Goal: Navigation & Orientation: Find specific page/section

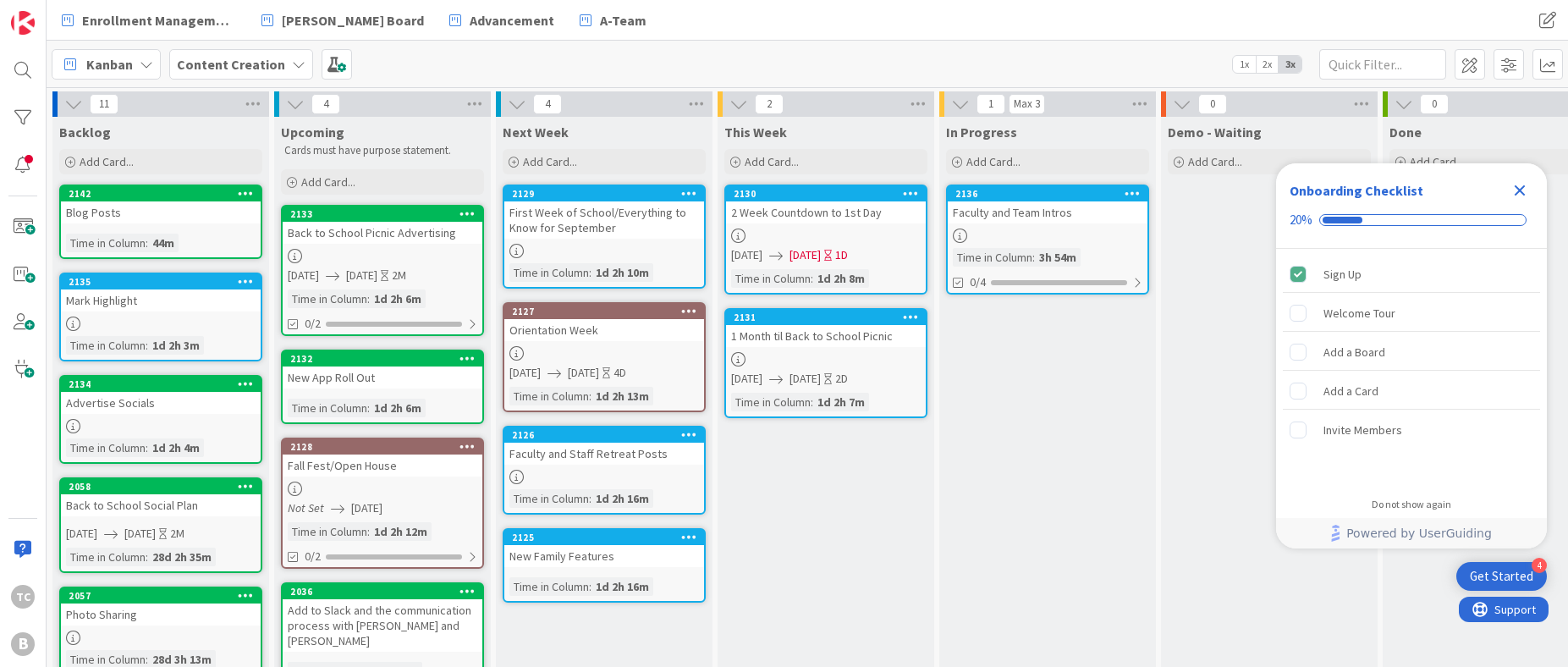
click at [267, 63] on b "Content Creation" at bounding box center [231, 64] width 108 height 17
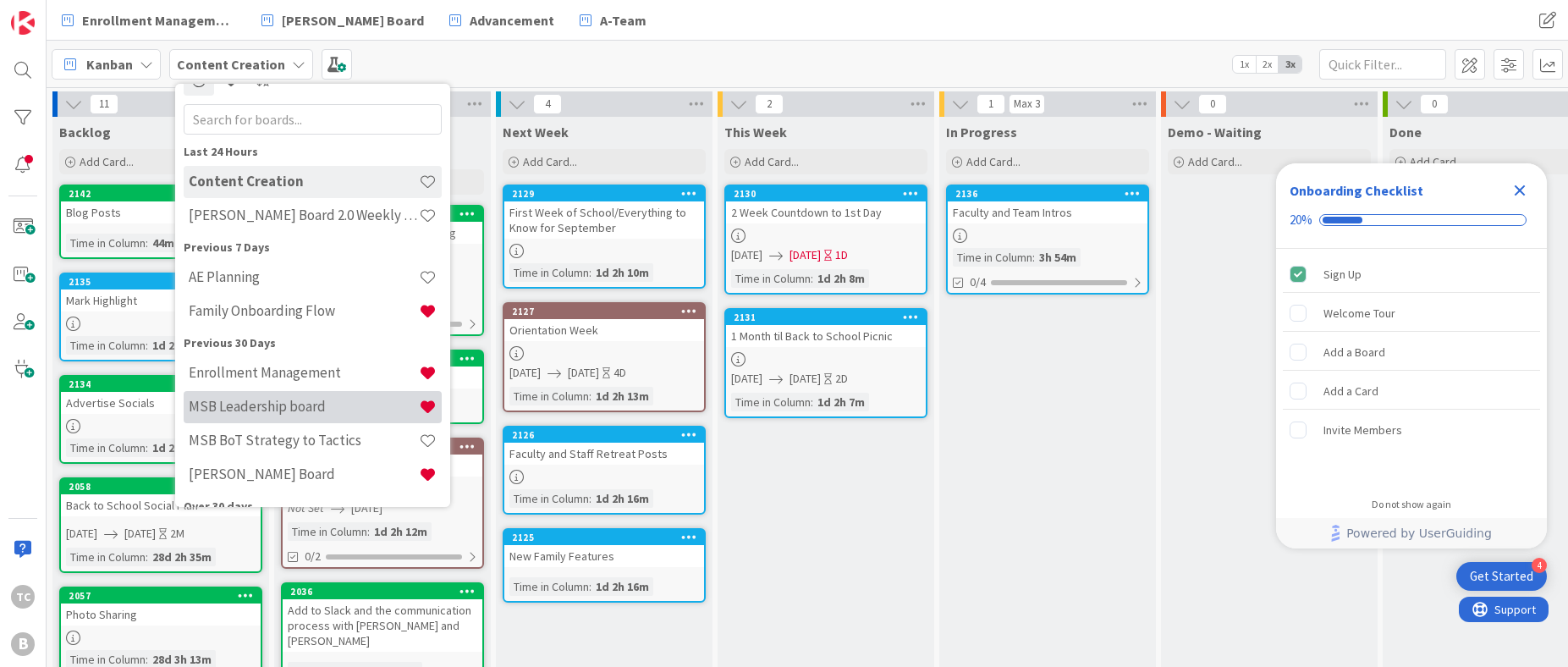
scroll to position [26, 0]
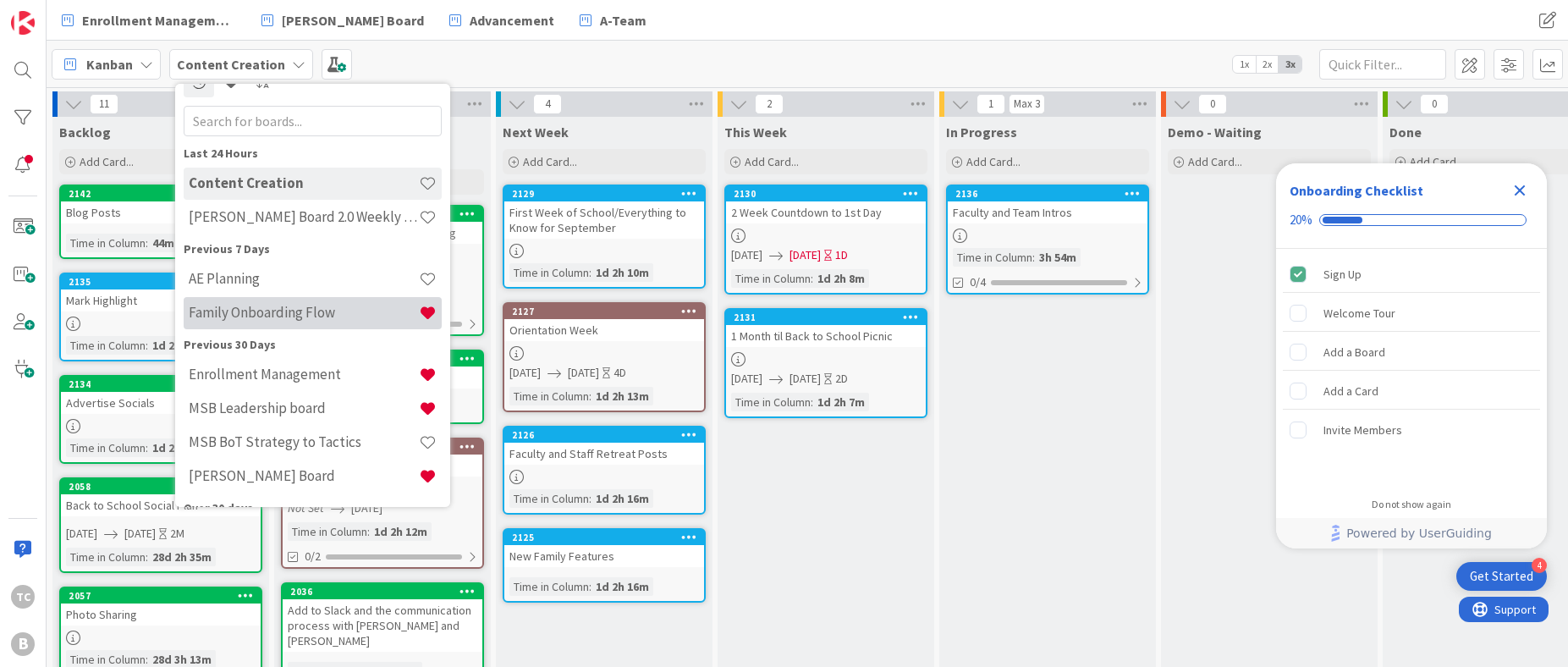
click at [271, 310] on h4 "Family Onboarding Flow" at bounding box center [303, 312] width 231 height 17
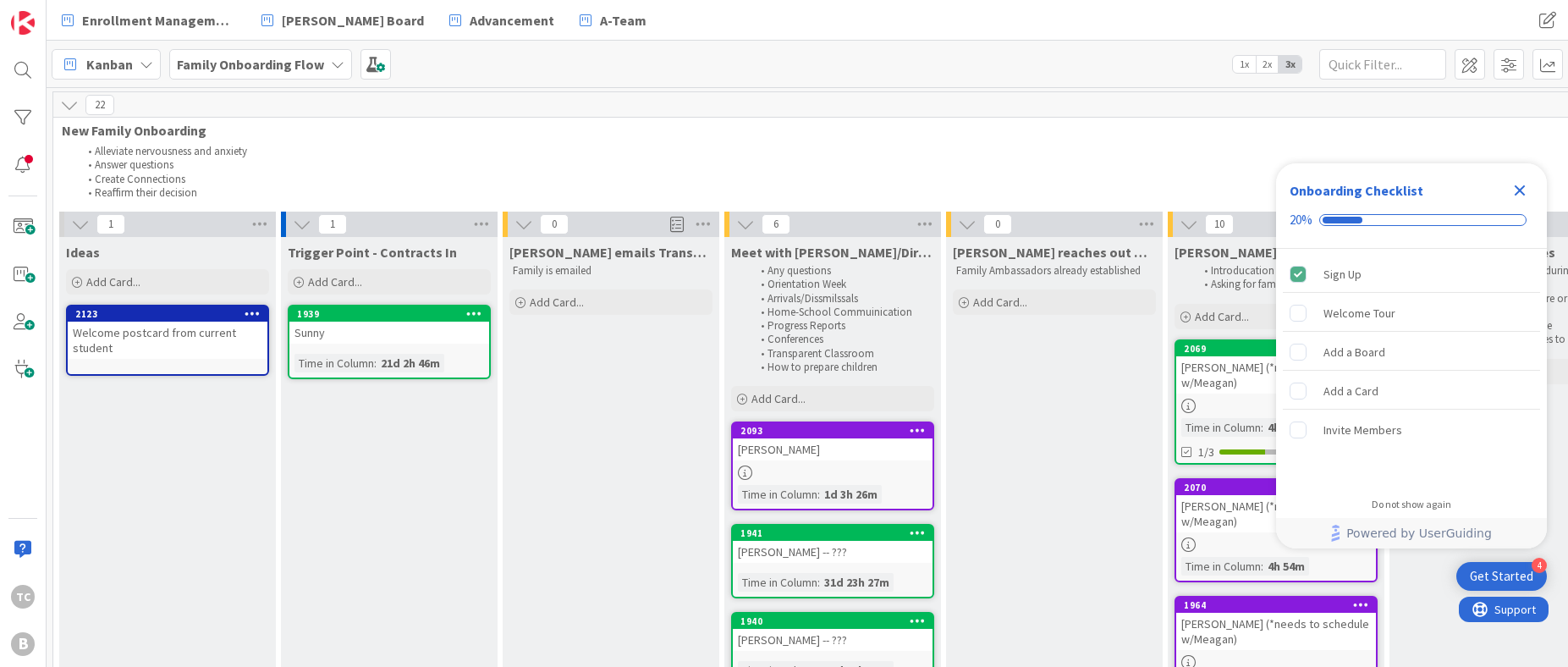
click at [1517, 186] on icon "Close Checklist" at bounding box center [1520, 190] width 11 height 11
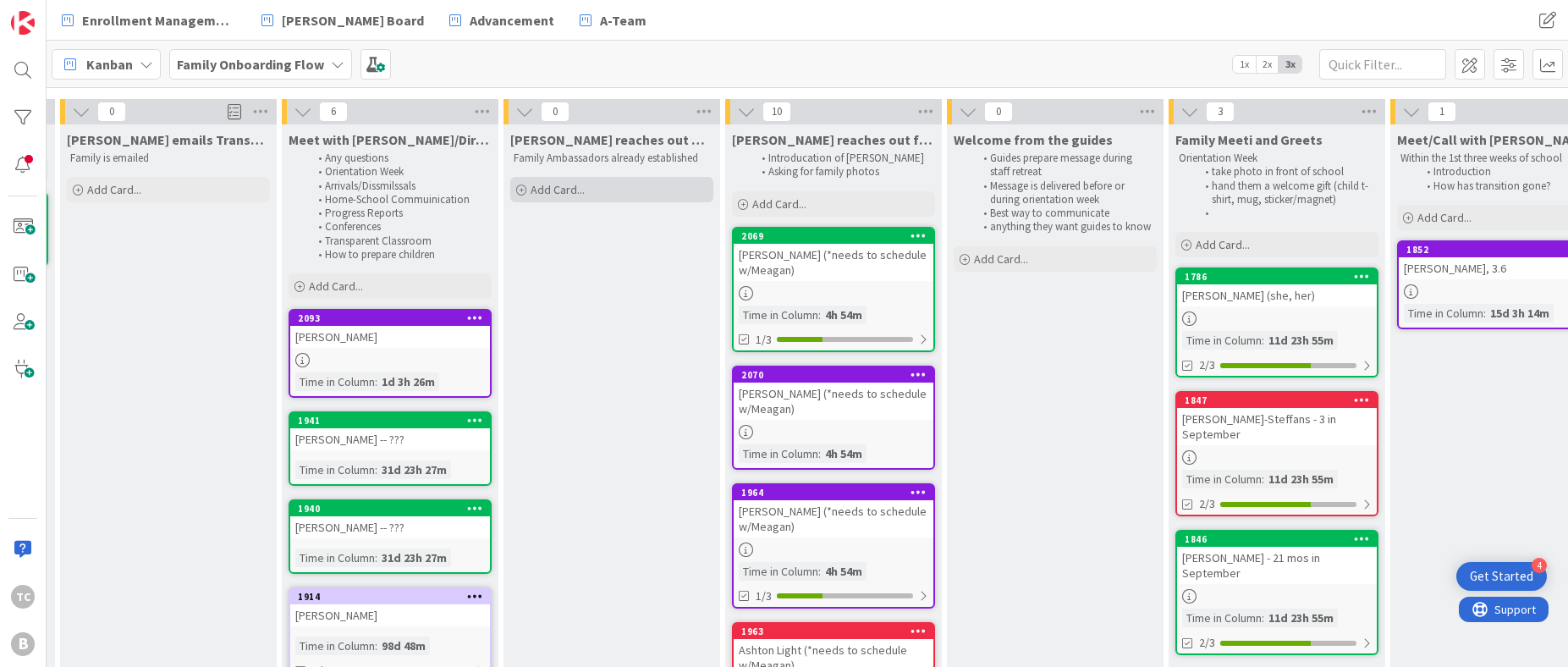
scroll to position [112, 439]
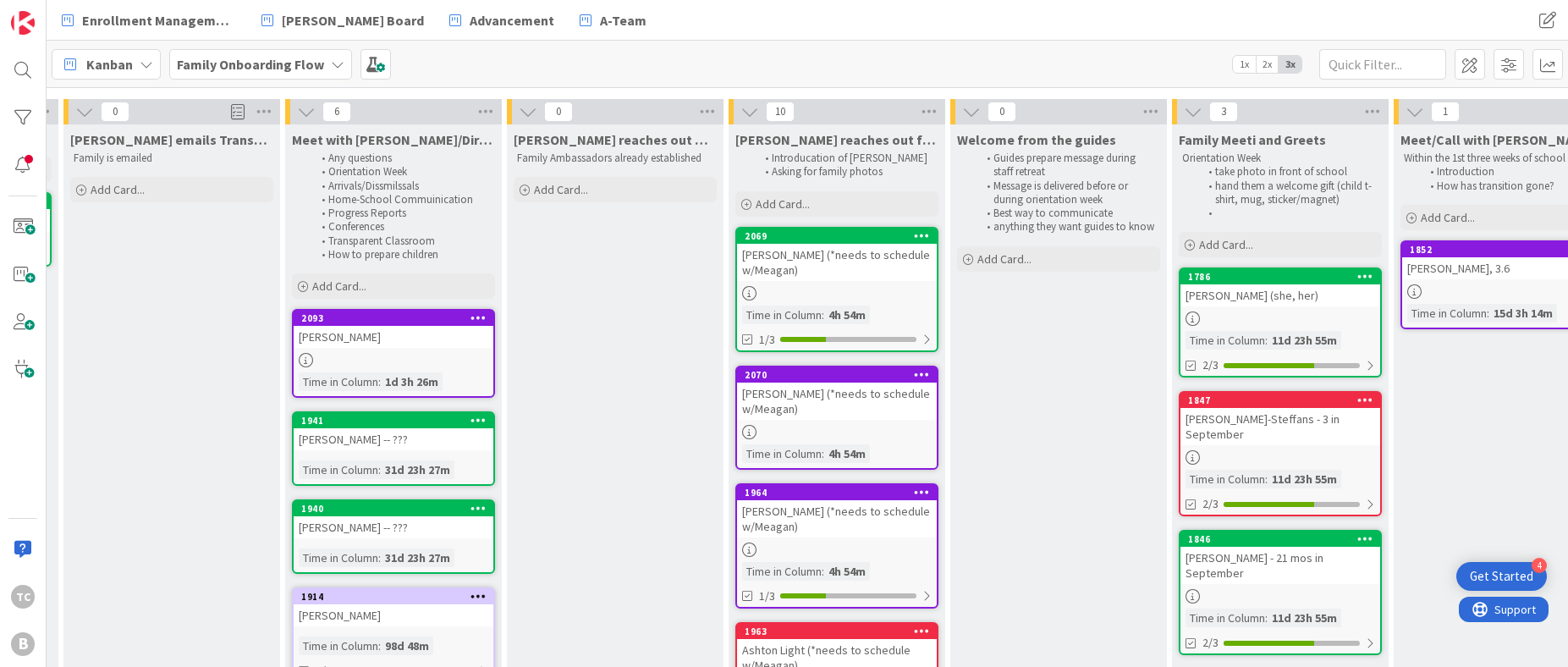
click at [243, 65] on b "Family Onboarding Flow" at bounding box center [250, 64] width 147 height 17
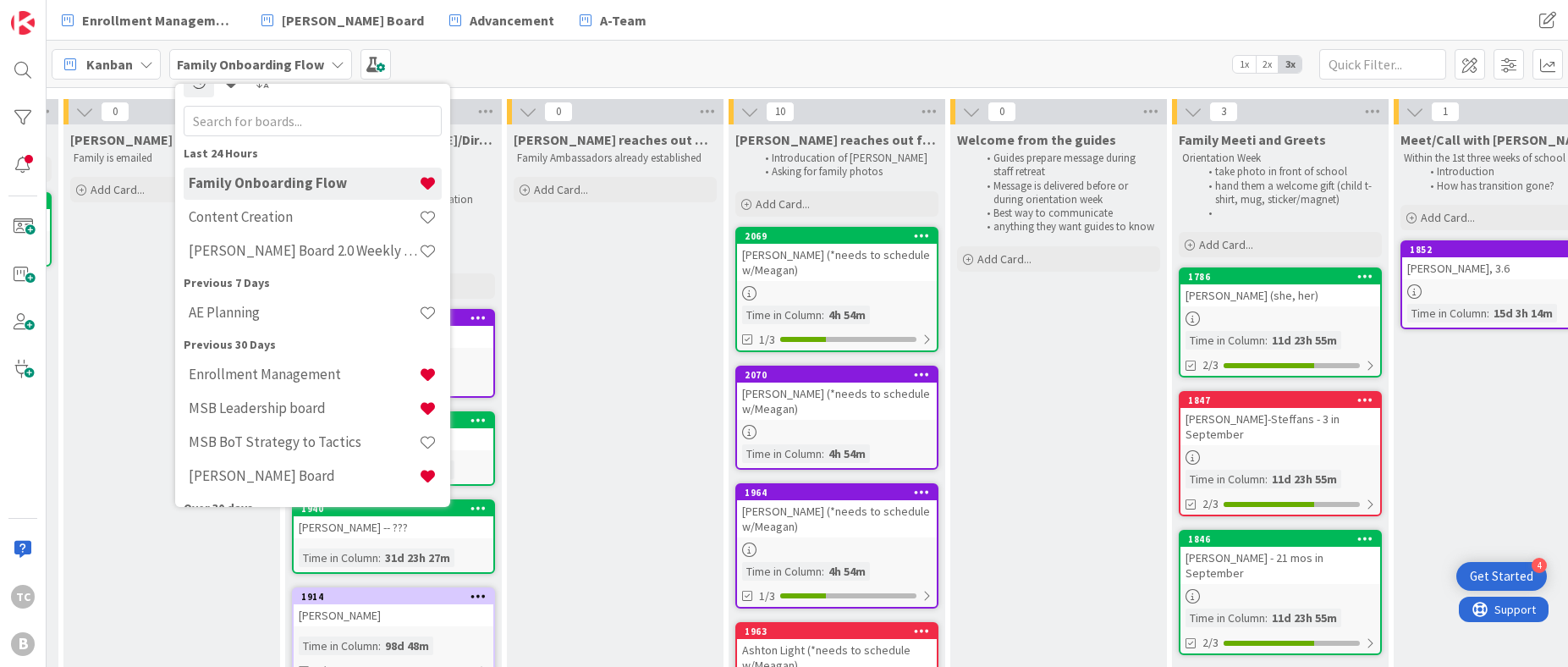
click at [448, 55] on div "Kanban Family Onboarding Flow Last 24 Hours Family Onboarding Flow Content Crea…" at bounding box center [807, 63] width 1522 height 46
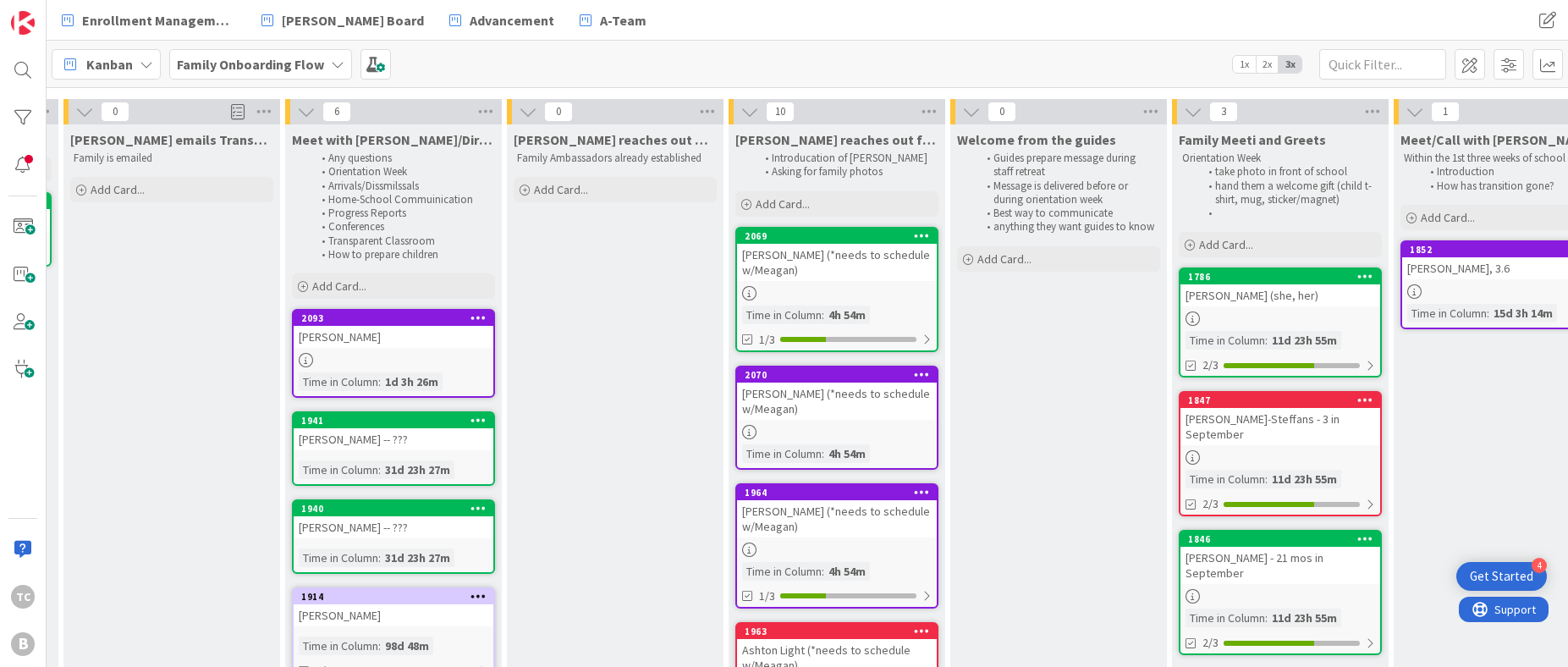
click at [305, 63] on b "Family Onboarding Flow" at bounding box center [250, 64] width 147 height 17
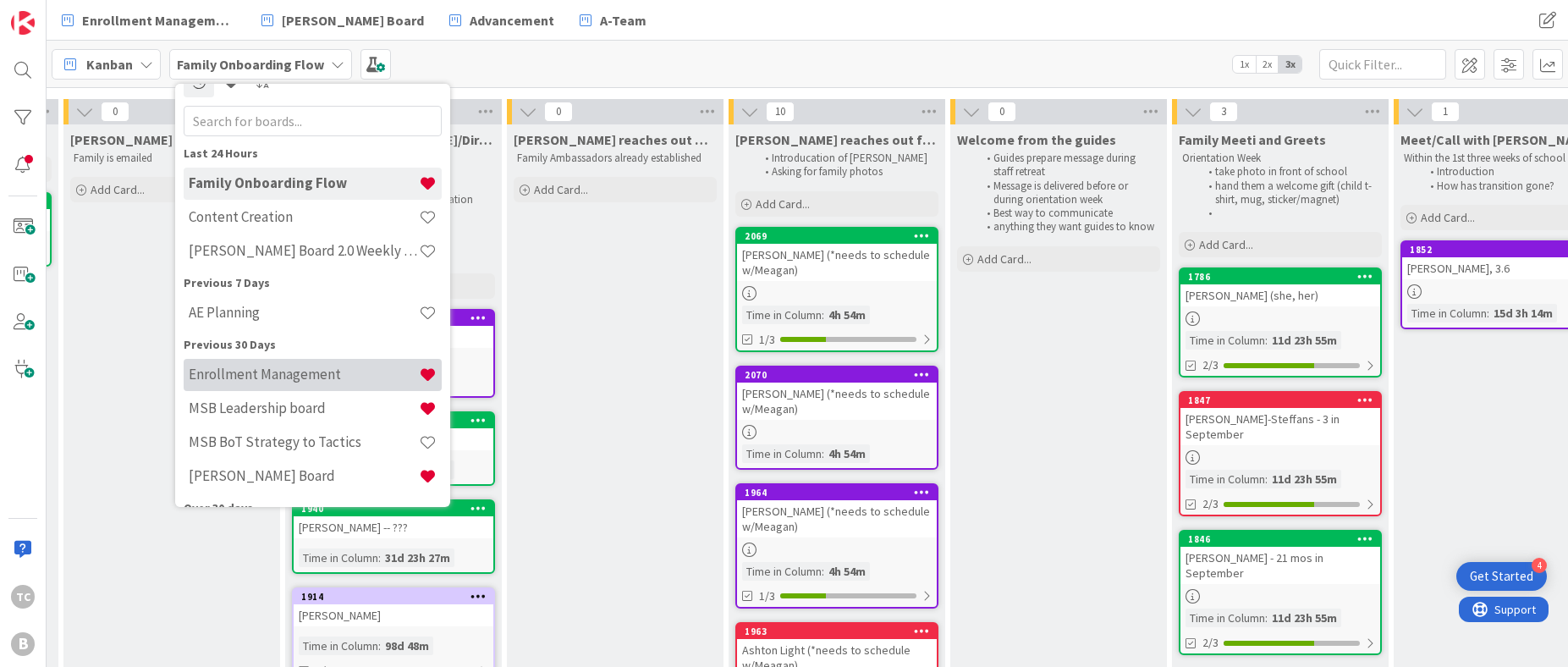
scroll to position [27, 0]
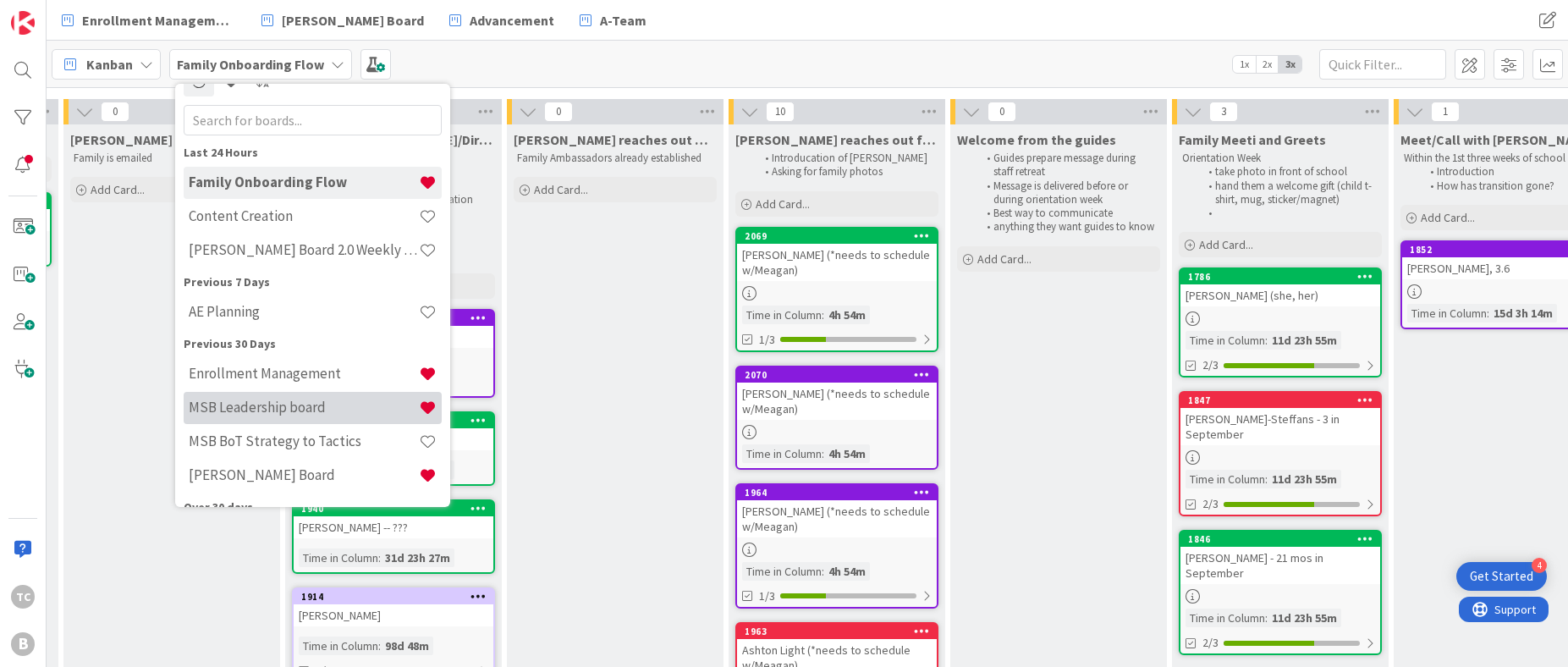
click at [265, 412] on h4 "MSB Leadership board" at bounding box center [303, 407] width 231 height 17
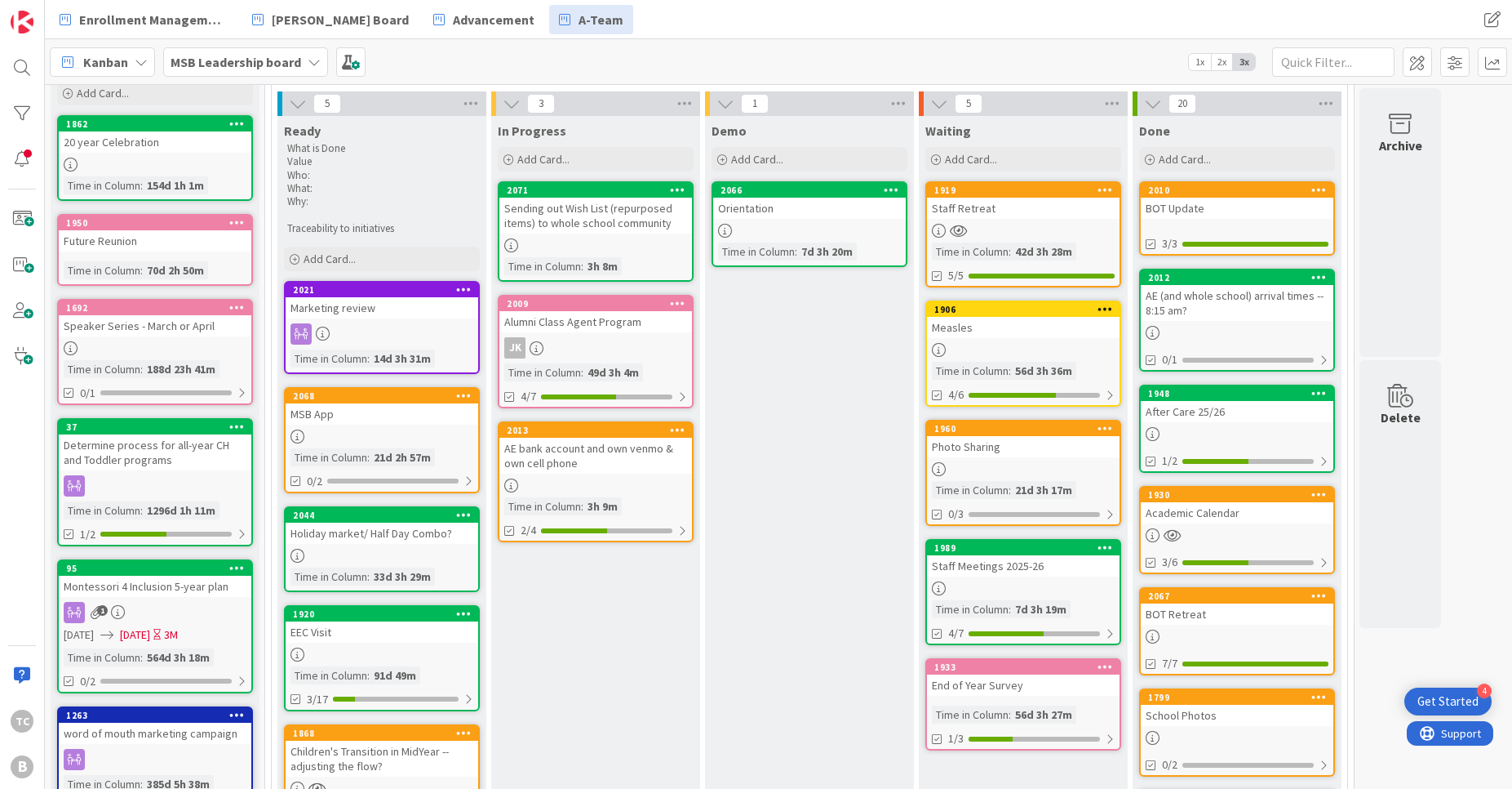
scroll to position [108, 0]
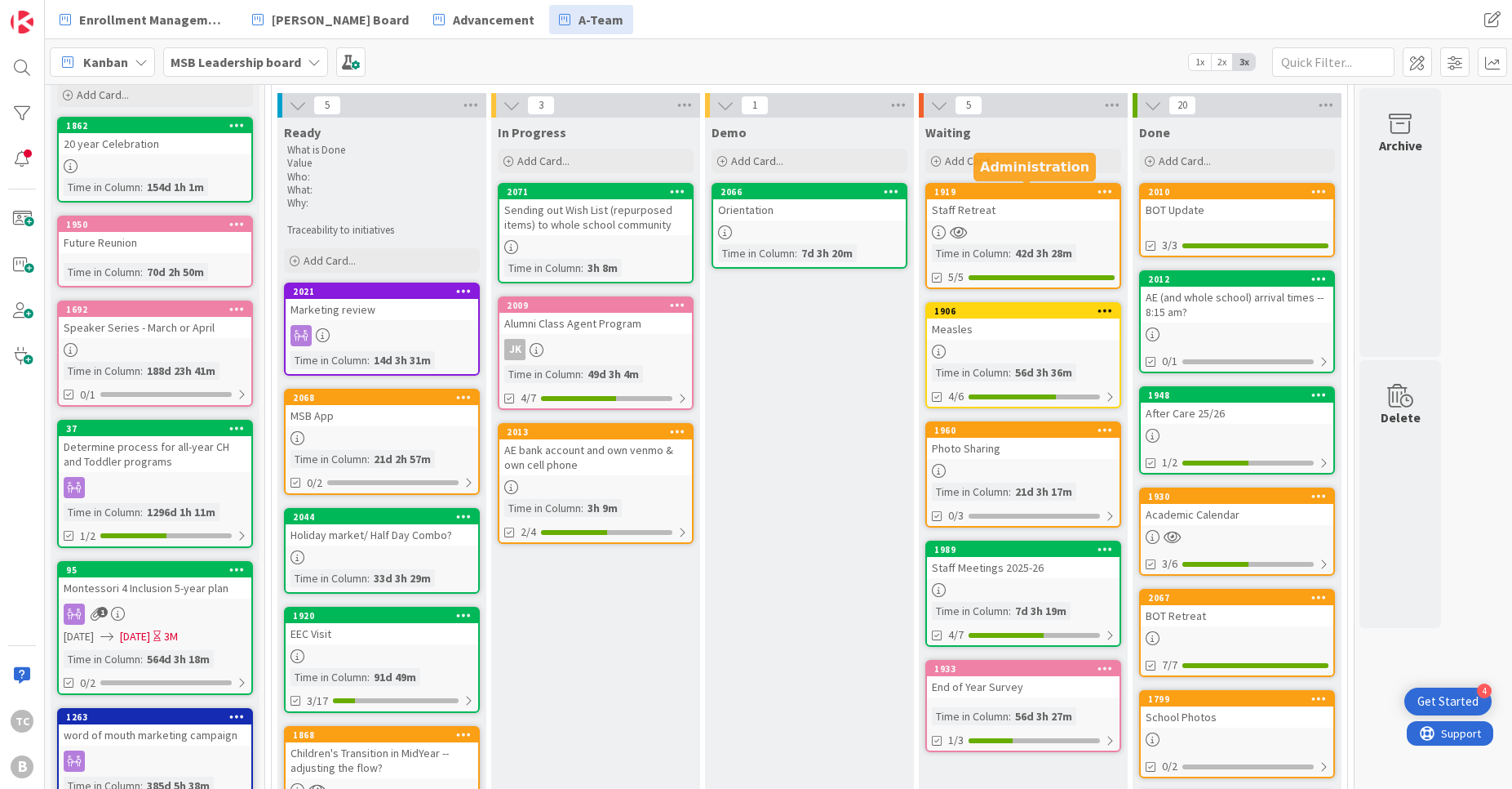
click at [992, 192] on div "1919" at bounding box center [1027, 192] width 185 height 12
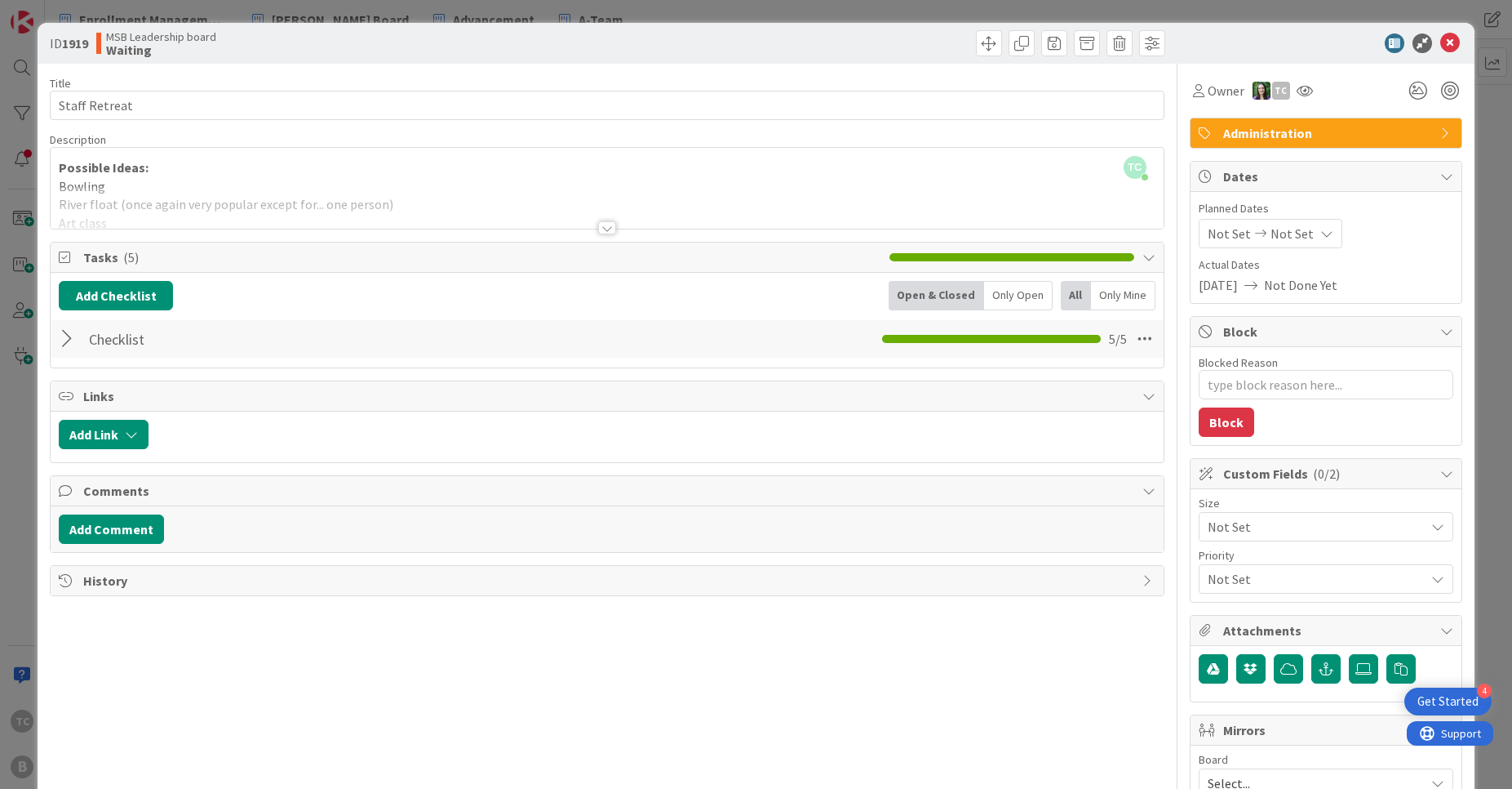
click at [608, 228] on div at bounding box center [608, 228] width 18 height 13
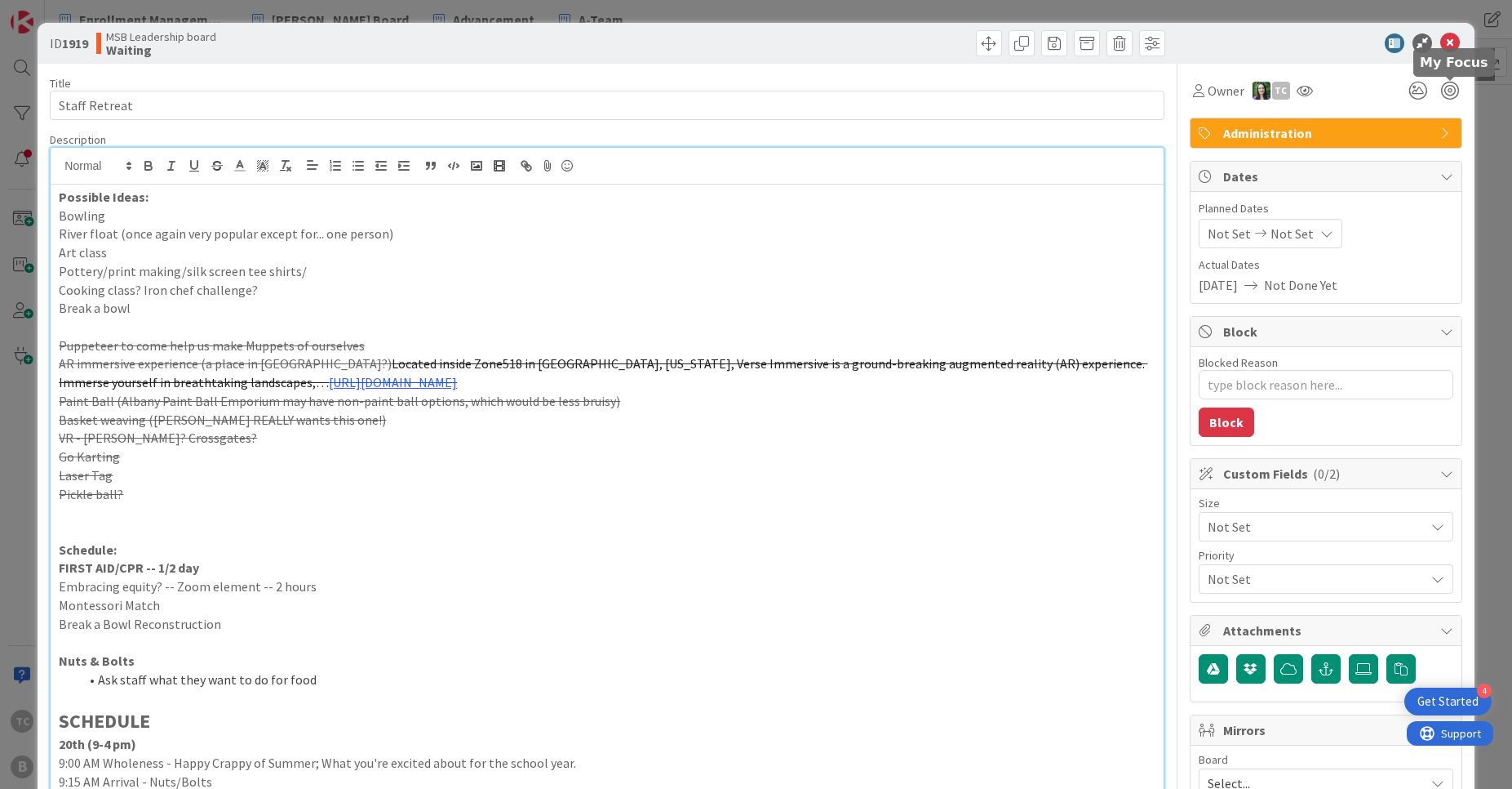
scroll to position [6, 0]
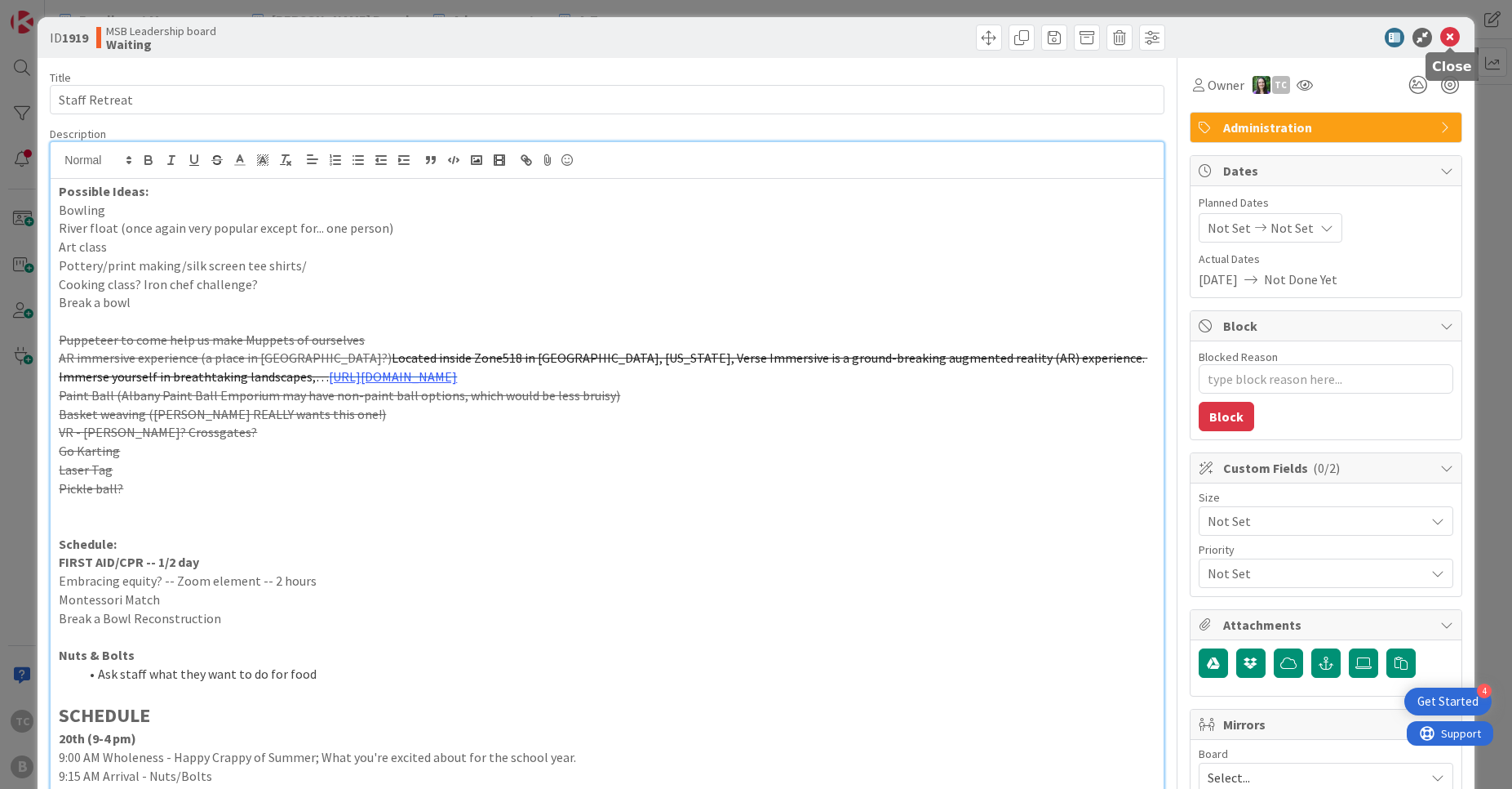
click at [1452, 32] on icon at bounding box center [1450, 38] width 20 height 20
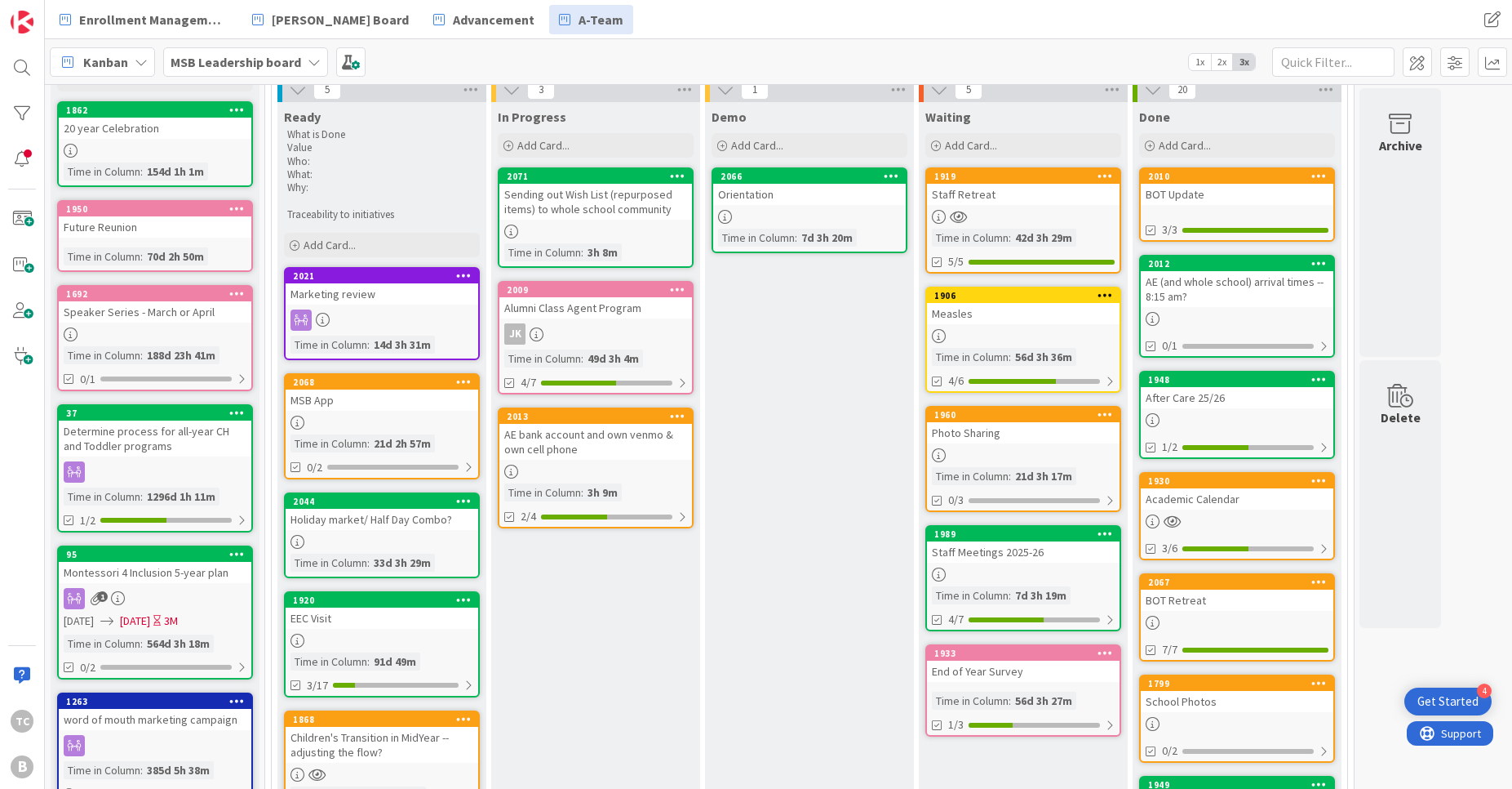
scroll to position [126, 0]
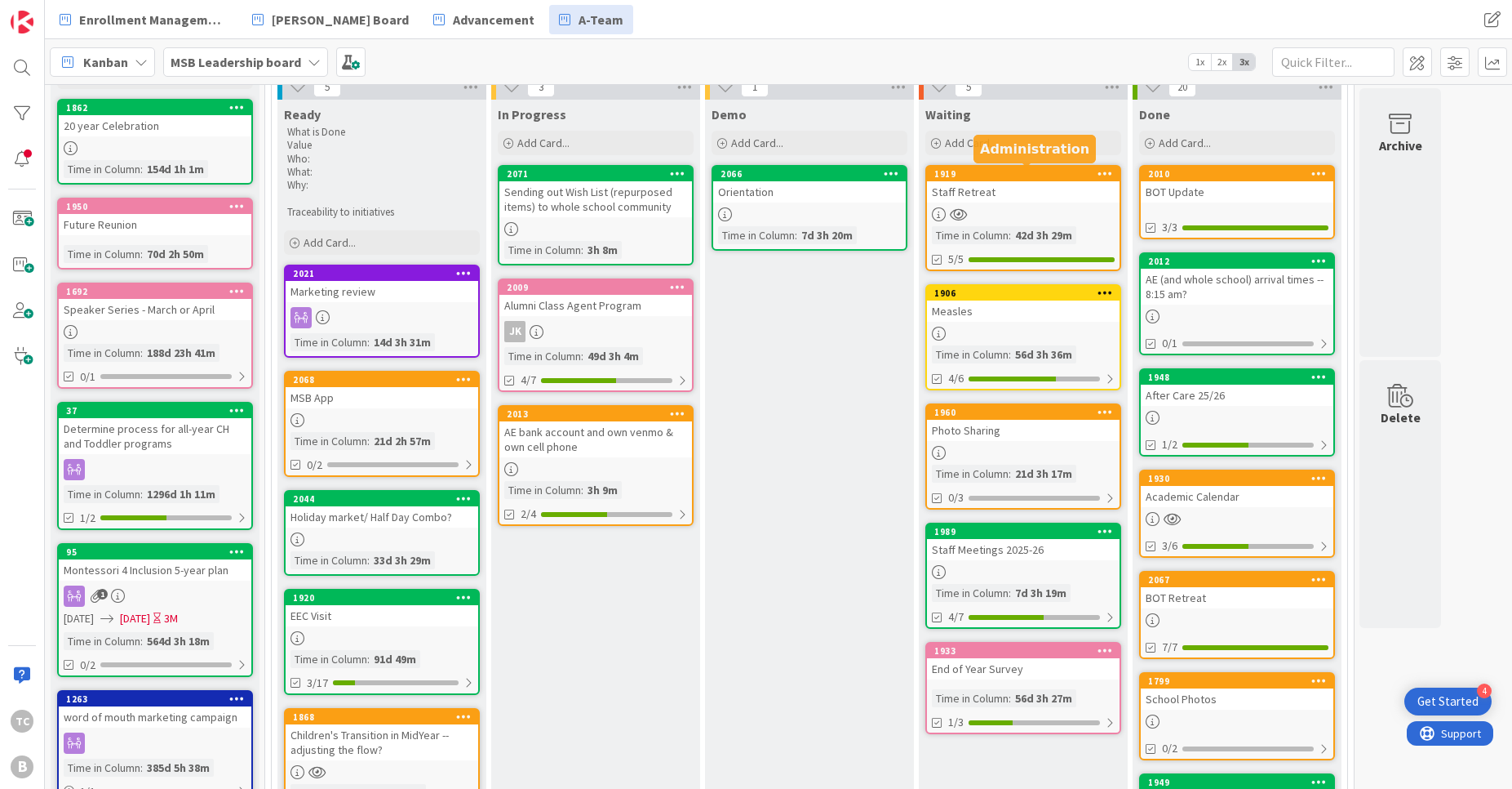
click at [1003, 177] on div "1919" at bounding box center [1027, 174] width 185 height 12
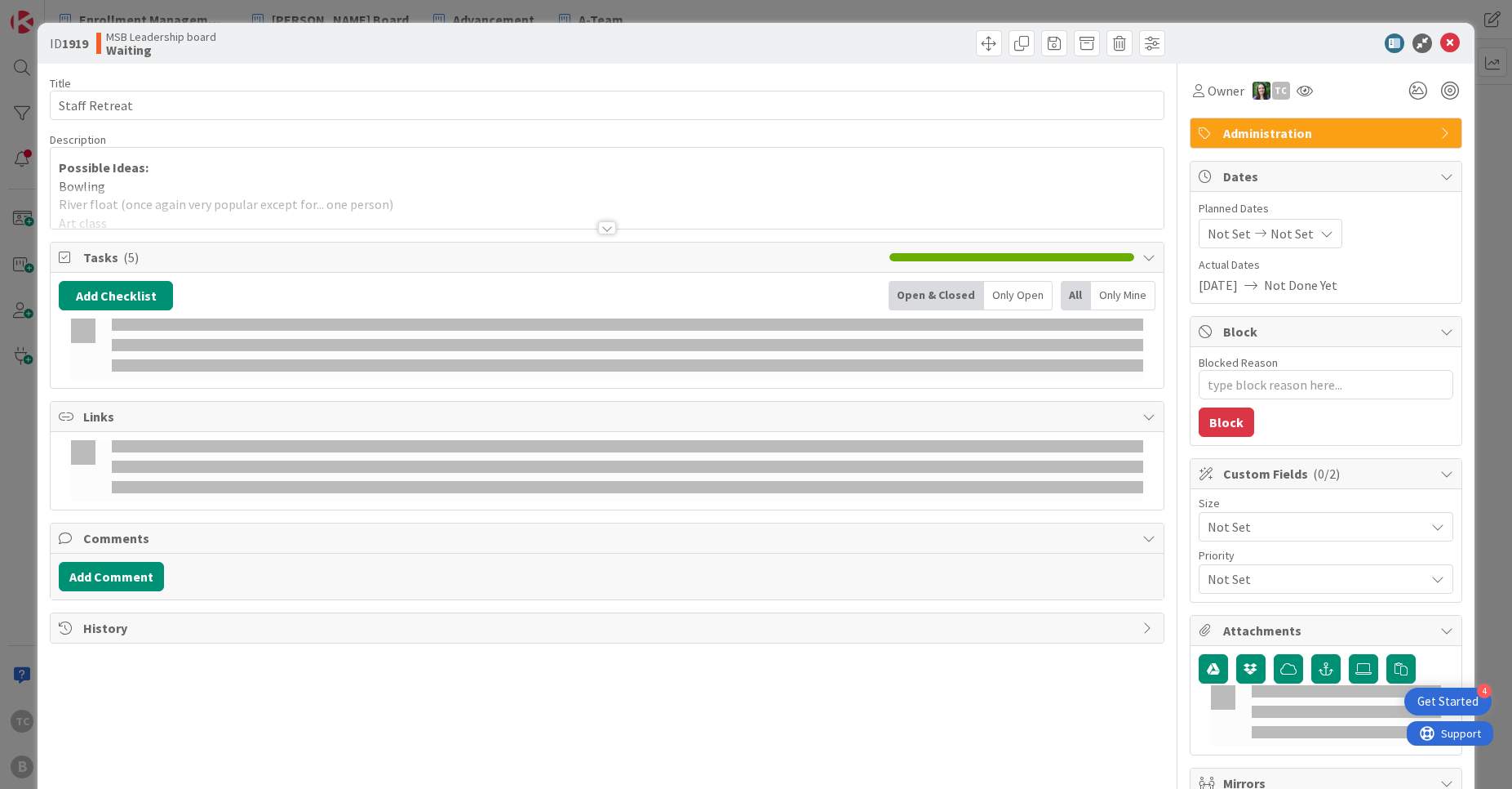
type textarea "x"
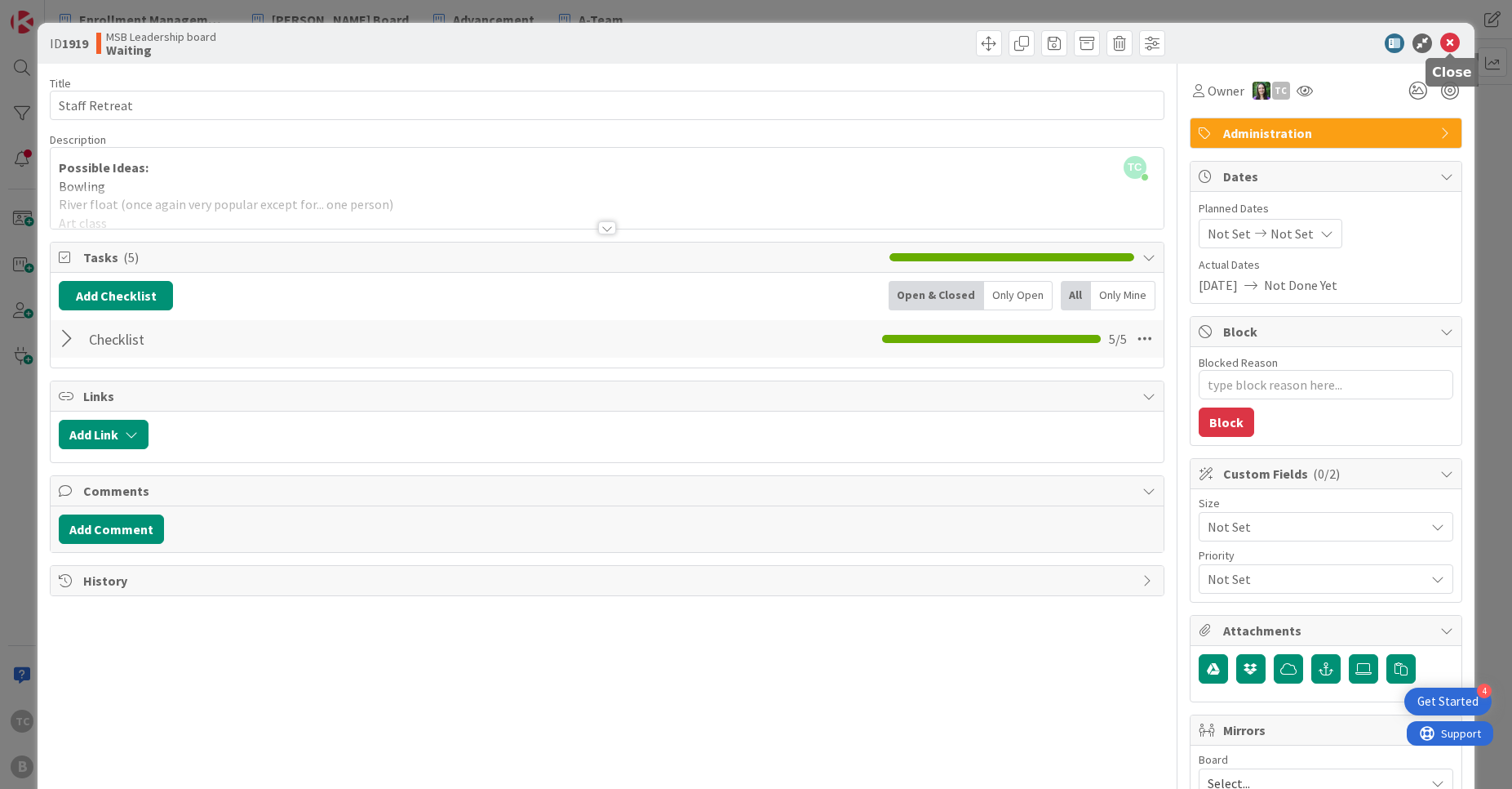
click at [1448, 40] on icon at bounding box center [1450, 43] width 20 height 20
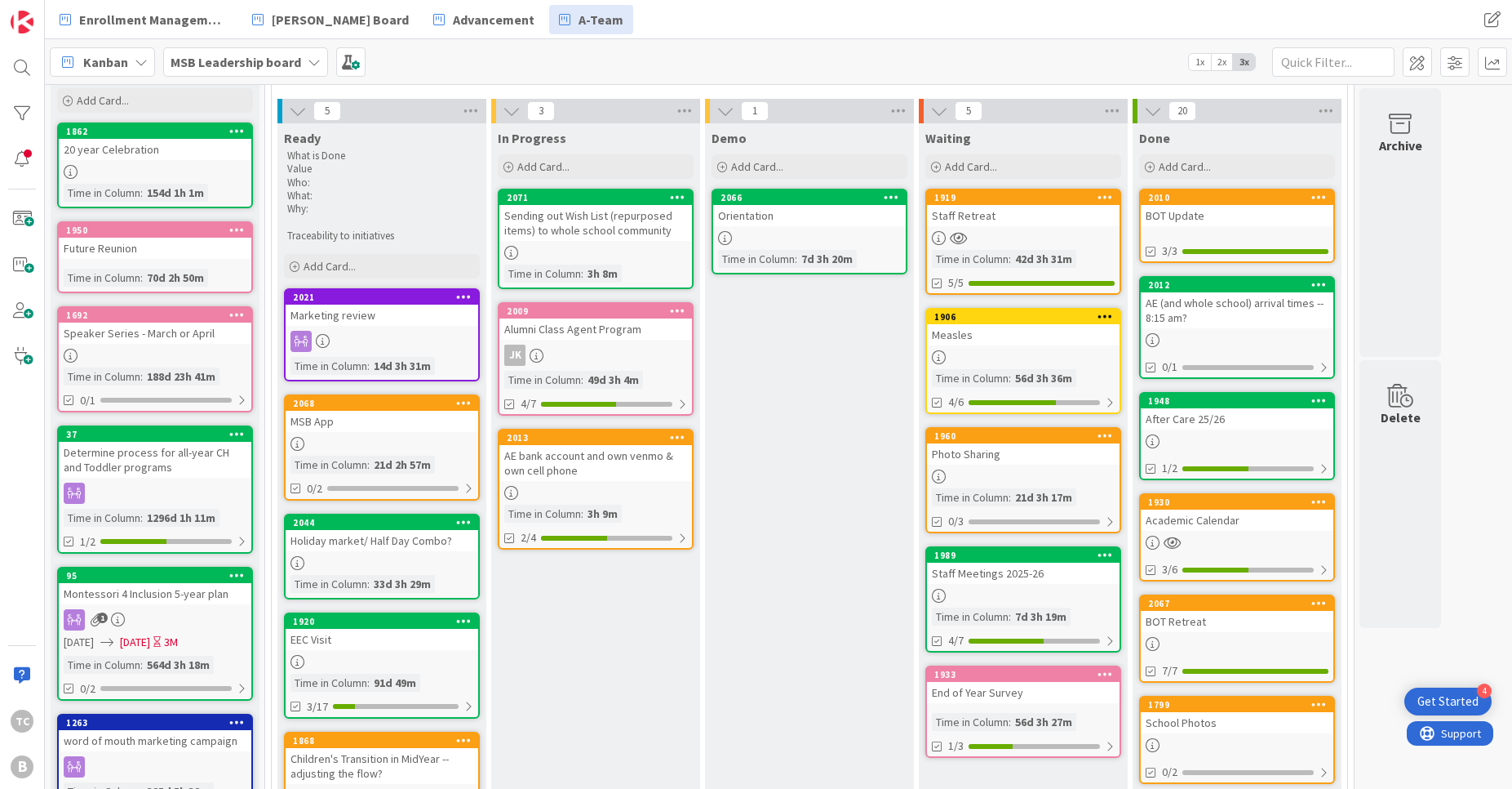
scroll to position [104, 0]
